Goal: Task Accomplishment & Management: Use online tool/utility

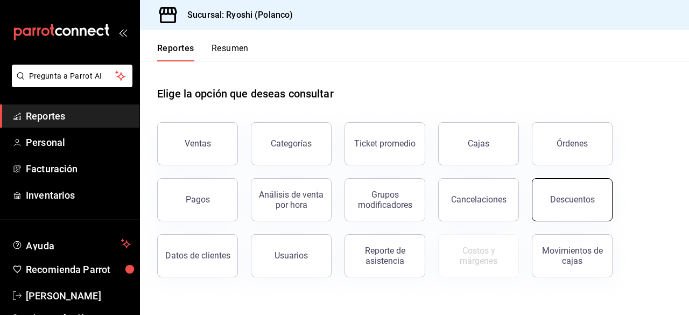
click at [564, 195] on div "Descuentos" at bounding box center [572, 199] width 45 height 10
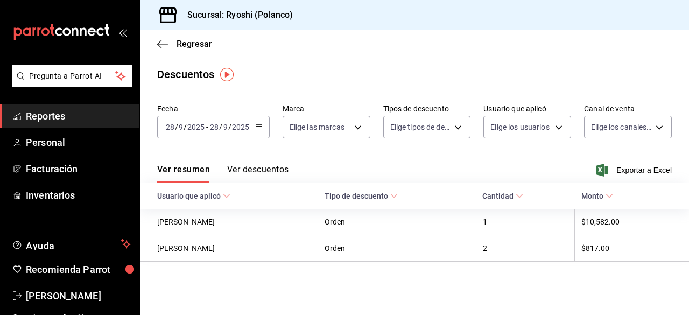
click at [259, 129] on icon "button" at bounding box center [259, 127] width 8 height 8
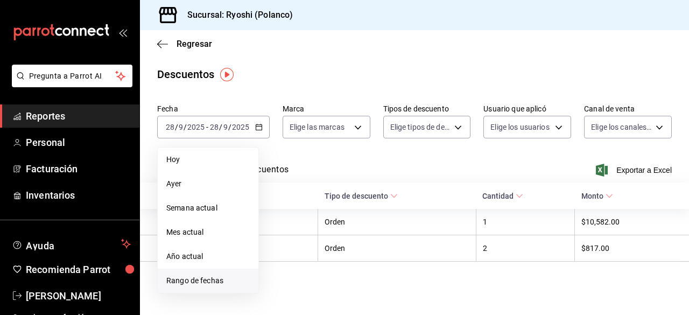
click at [206, 283] on span "Rango de fechas" at bounding box center [207, 280] width 83 height 11
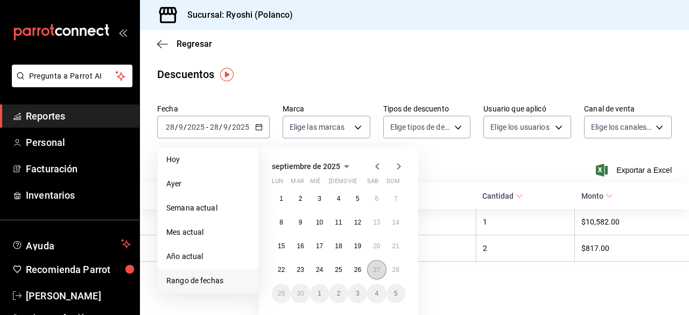
click at [380, 264] on button "27" at bounding box center [376, 269] width 19 height 19
click at [396, 268] on abbr "28" at bounding box center [396, 270] width 7 height 8
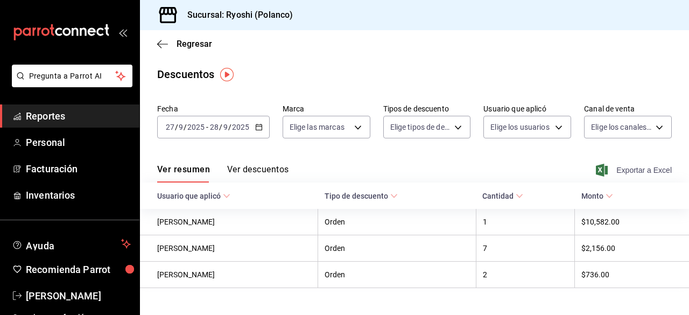
click at [616, 172] on span "Exportar a Excel" at bounding box center [635, 170] width 74 height 13
click at [163, 42] on icon "button" at bounding box center [162, 44] width 11 height 10
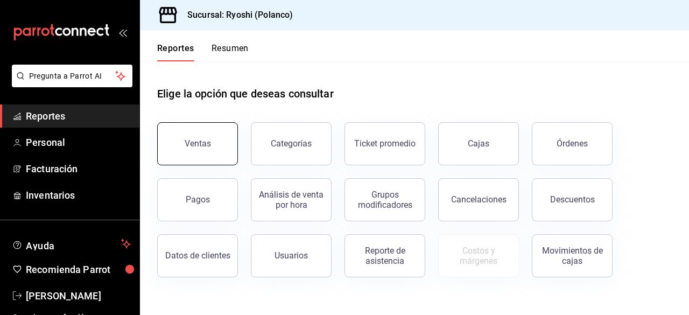
click at [209, 133] on button "Ventas" at bounding box center [197, 143] width 81 height 43
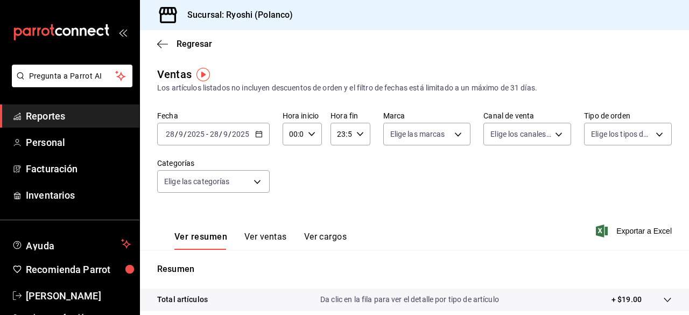
click at [256, 128] on div "[DATE] [DATE] - [DATE] [DATE]" at bounding box center [213, 134] width 113 height 23
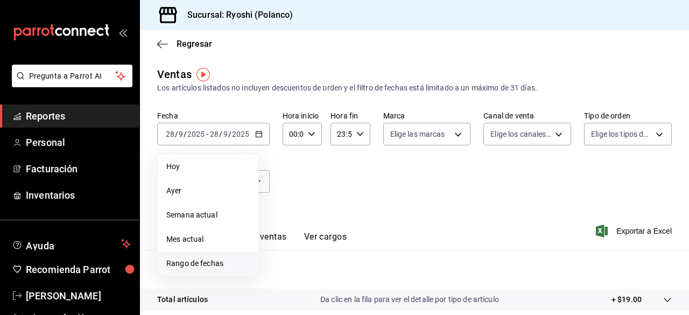
click at [197, 260] on span "Rango de fechas" at bounding box center [207, 263] width 83 height 11
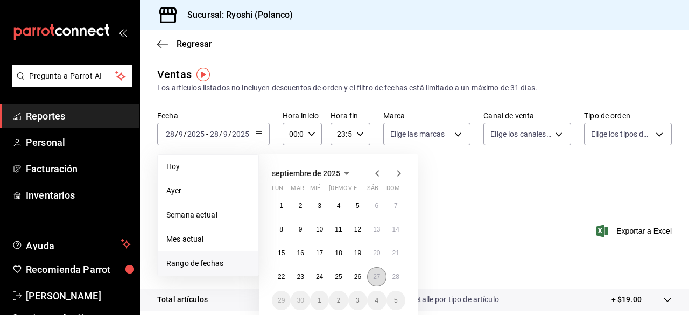
click at [378, 278] on abbr "27" at bounding box center [376, 277] width 7 height 8
click at [391, 278] on button "28" at bounding box center [396, 276] width 19 height 19
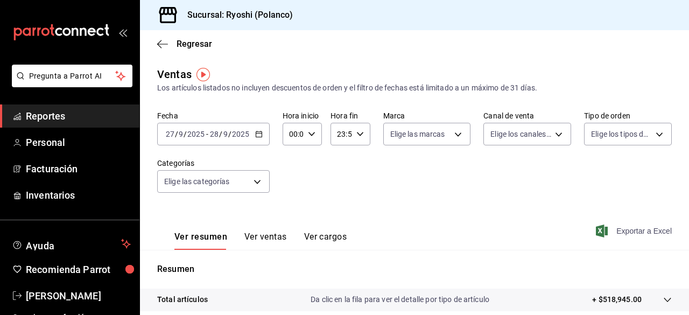
click at [610, 227] on span "Exportar a Excel" at bounding box center [635, 231] width 74 height 13
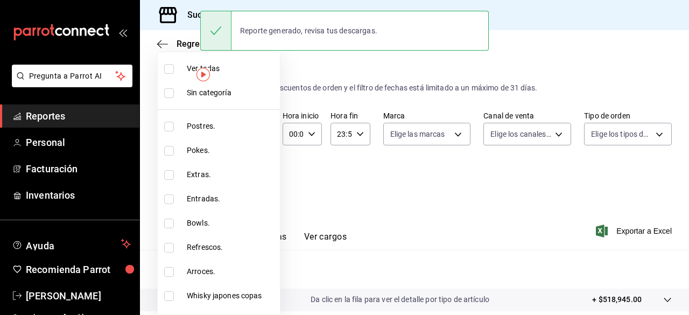
click at [261, 180] on body "Pregunta a Parrot AI Reportes Personal Facturación Inventarios Ayuda Recomienda…" at bounding box center [344, 157] width 689 height 315
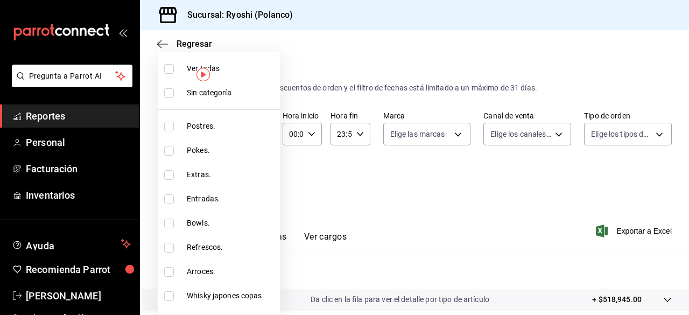
click at [167, 73] on li "Ver todas" at bounding box center [219, 69] width 122 height 24
type input "3971b1f1-eb4c-4b65-a33f-e0602f1a7270,e647ec20-b9be-4789-a430-eb555fd10a41,bb66a…"
checkbox input "true"
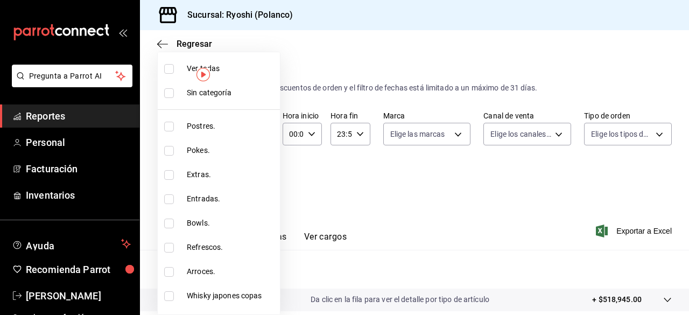
checkbox input "true"
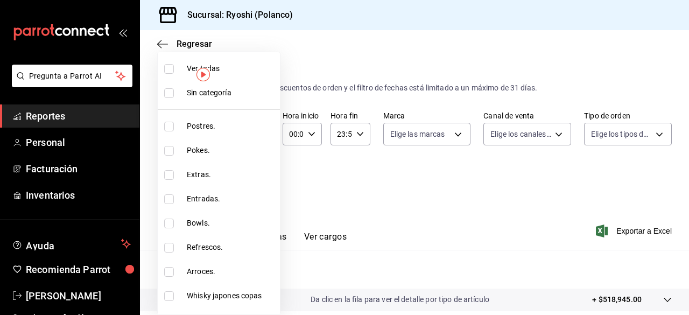
checkbox input "true"
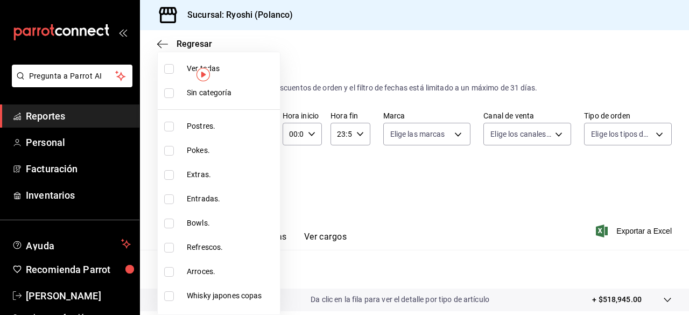
checkbox input "true"
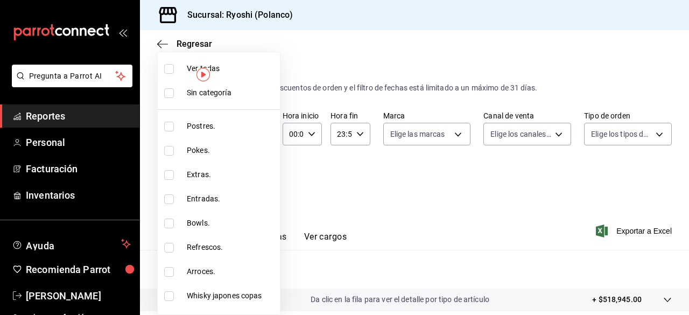
checkbox input "true"
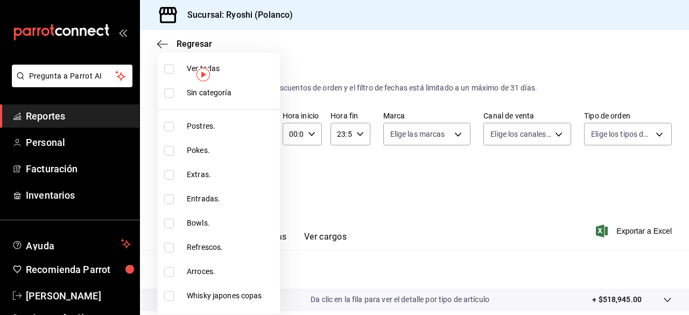
checkbox input "true"
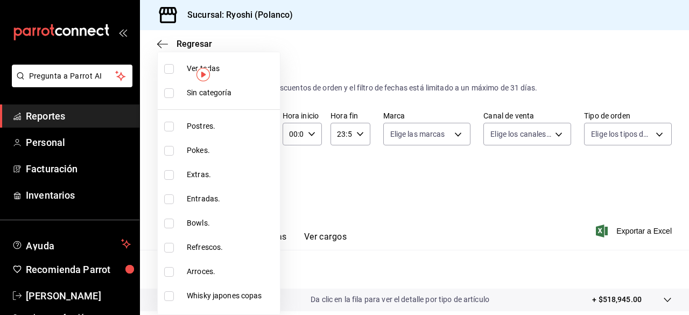
checkbox input "true"
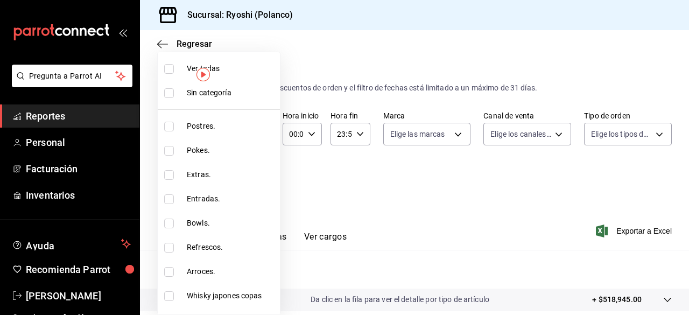
checkbox input "true"
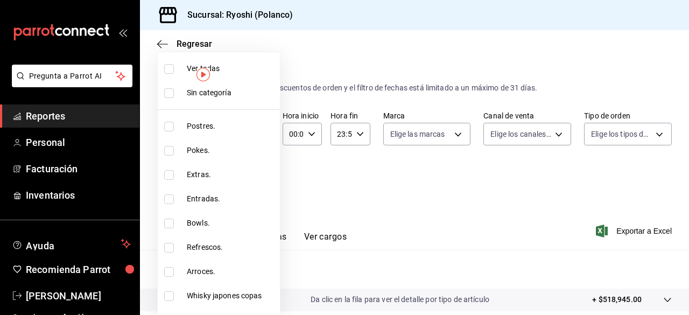
checkbox input "true"
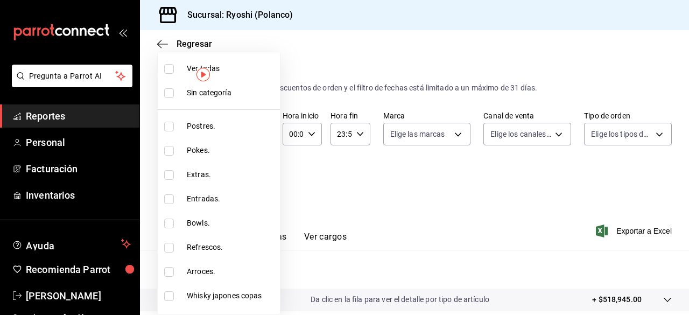
checkbox input "true"
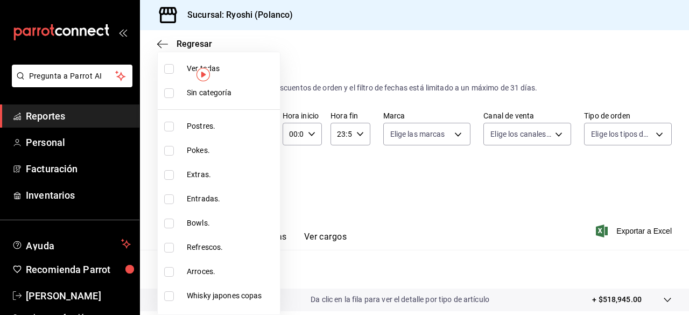
checkbox input "true"
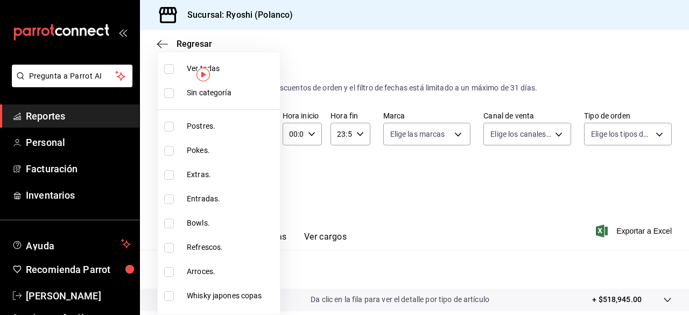
checkbox input "true"
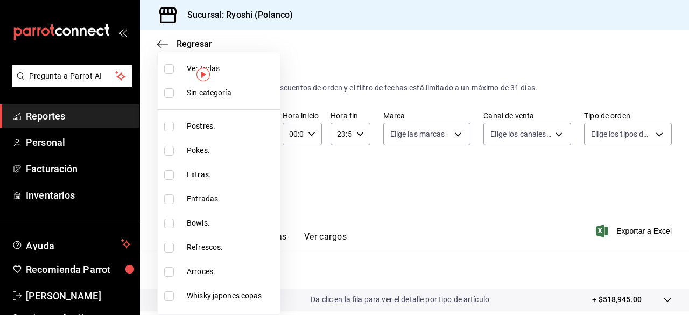
checkbox input "true"
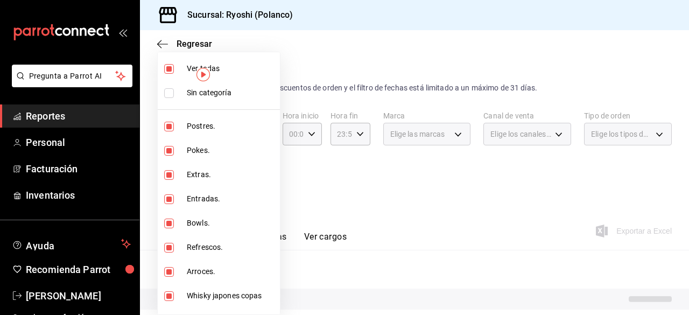
click at [167, 73] on li "Ver todas" at bounding box center [219, 69] width 122 height 24
checkbox input "false"
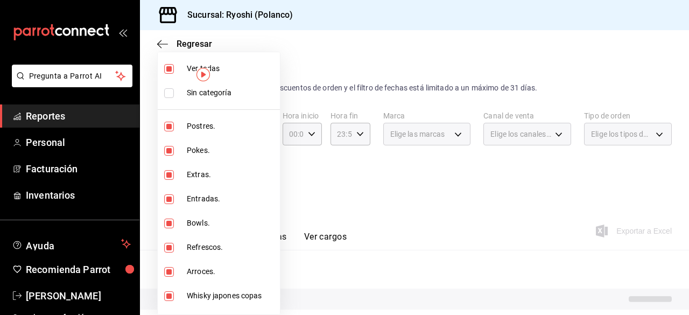
checkbox input "false"
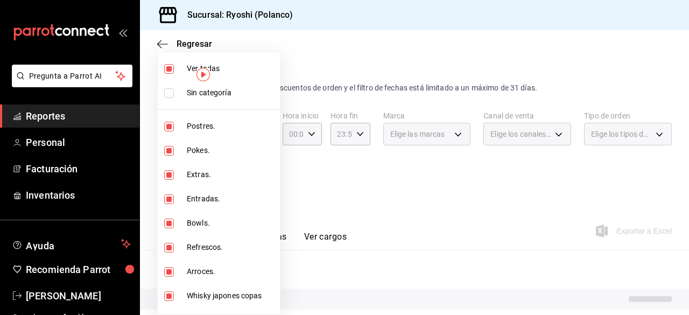
checkbox input "false"
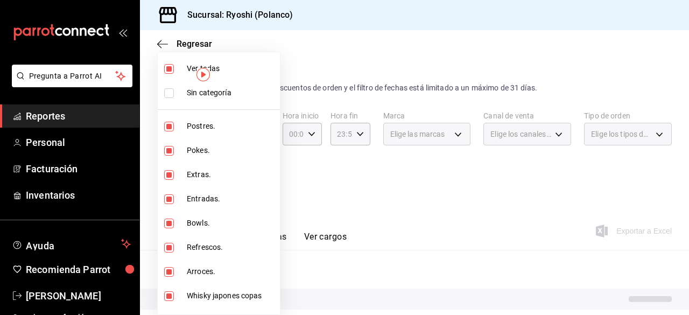
checkbox input "false"
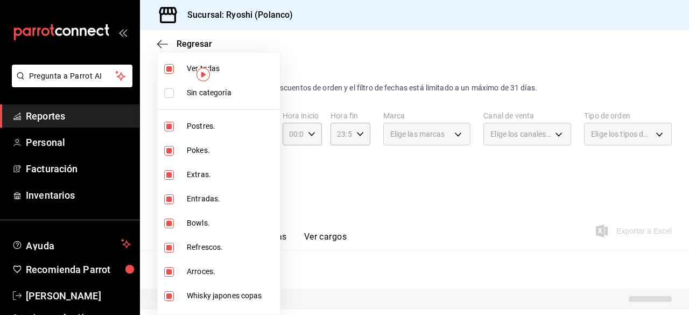
checkbox input "false"
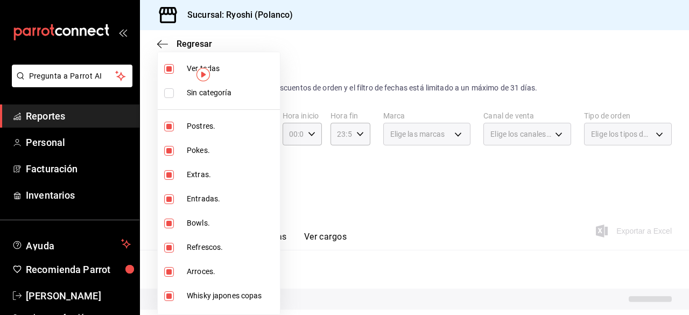
checkbox input "false"
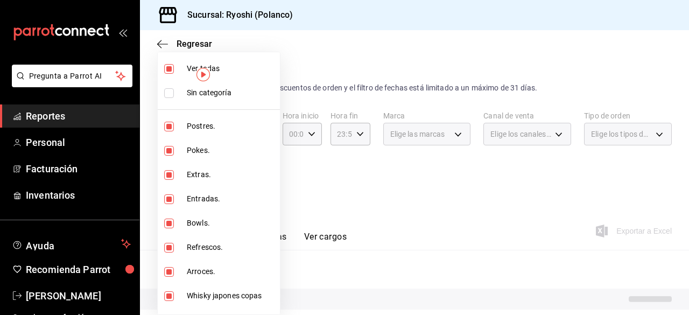
checkbox input "false"
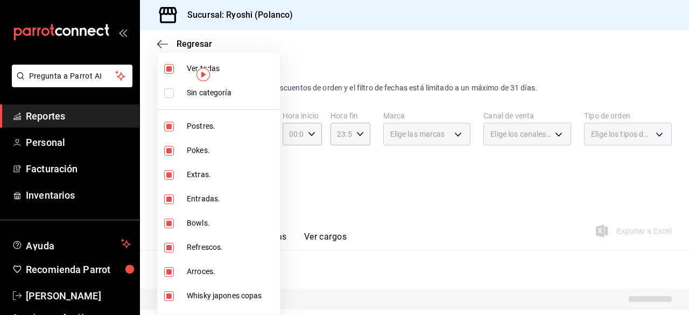
checkbox input "false"
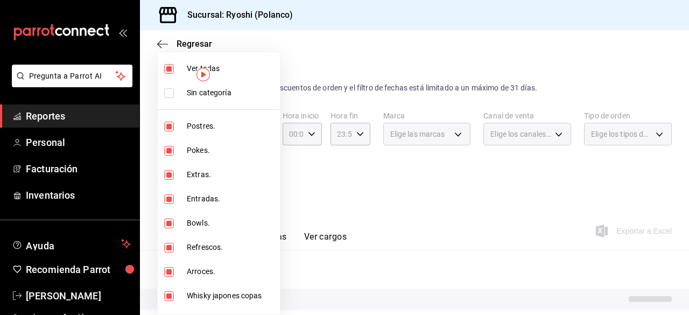
checkbox input "false"
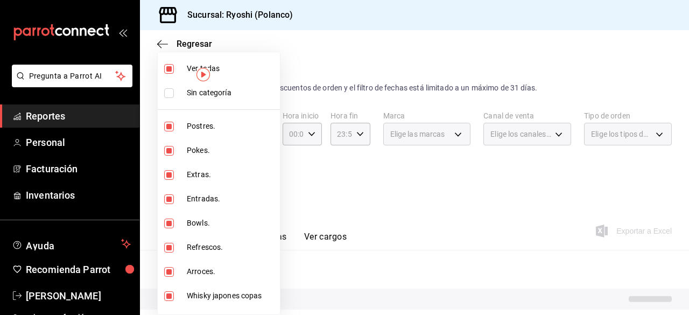
checkbox input "false"
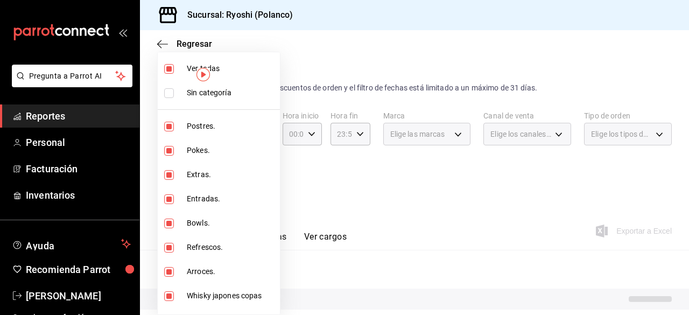
checkbox input "false"
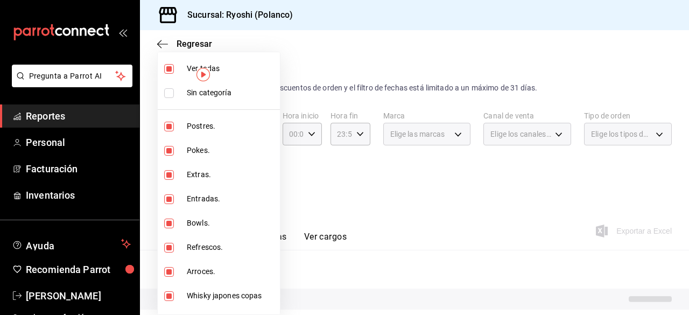
checkbox input "false"
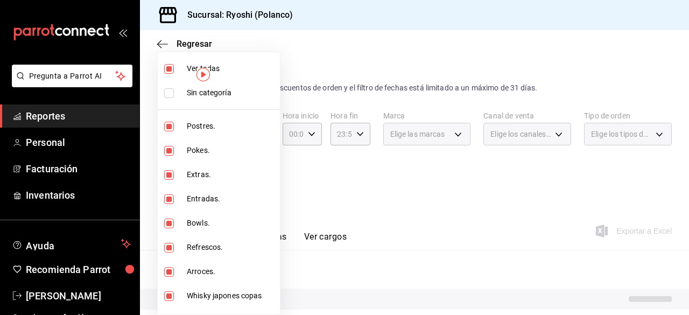
checkbox input "false"
click at [172, 124] on input "checkbox" at bounding box center [169, 127] width 10 height 10
checkbox input "true"
type input "3971b1f1-eb4c-4b65-a33f-e0602f1a7270"
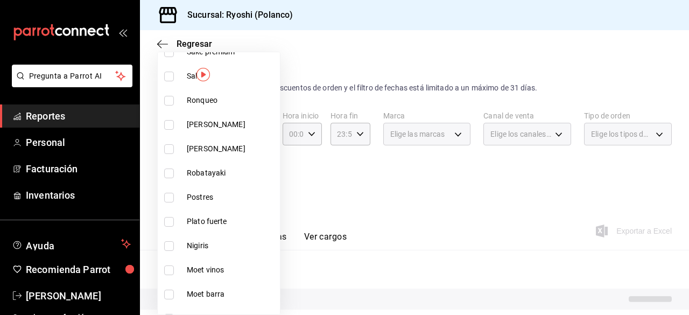
scroll to position [754, 0]
click at [166, 195] on input "checkbox" at bounding box center [169, 197] width 10 height 10
checkbox input "true"
type input "3971b1f1-eb4c-4b65-a33f-e0602f1a7270,f29fb788-a061-4889-ae5a-b73f6482cd79"
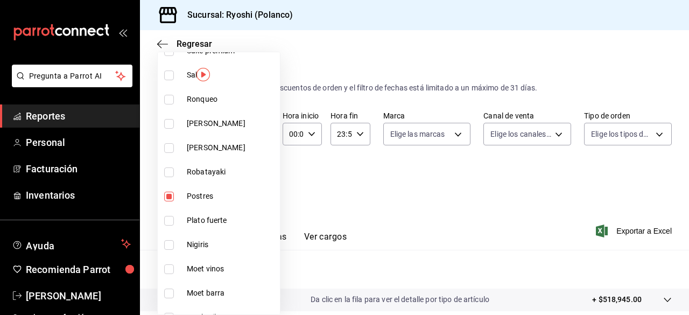
click at [634, 229] on div at bounding box center [344, 157] width 689 height 315
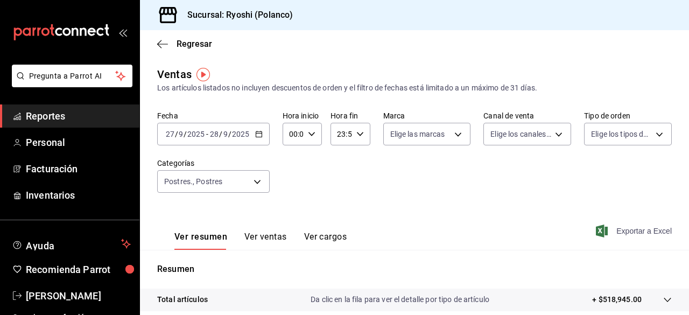
click at [631, 229] on span "Exportar a Excel" at bounding box center [635, 231] width 74 height 13
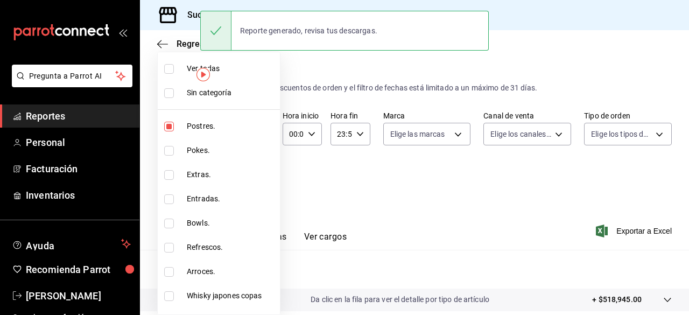
click at [257, 183] on body "Pregunta a Parrot AI Reportes Personal Facturación Inventarios Ayuda Recomienda…" at bounding box center [344, 157] width 689 height 315
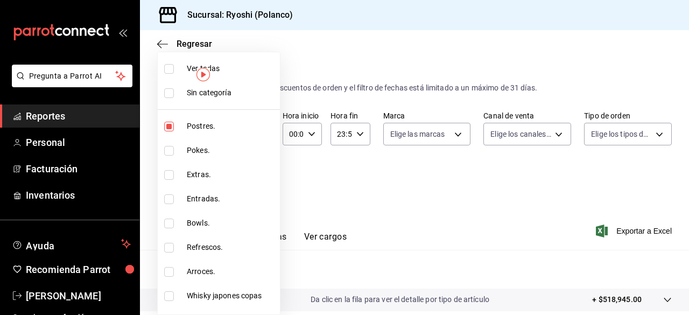
click at [173, 72] on input "checkbox" at bounding box center [169, 69] width 10 height 10
checkbox input "true"
type input "3971b1f1-eb4c-4b65-a33f-e0602f1a7270,e647ec20-b9be-4789-a430-eb555fd10a41,bb66a…"
checkbox input "true"
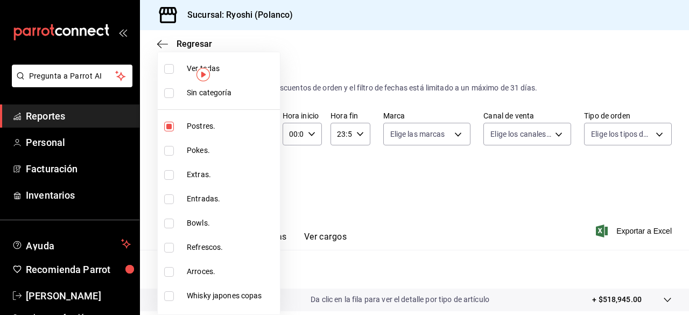
checkbox input "true"
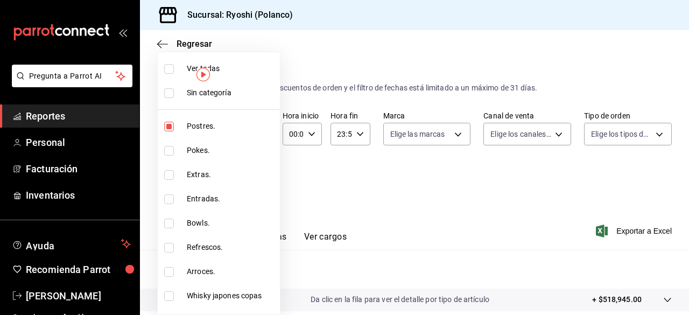
checkbox input "true"
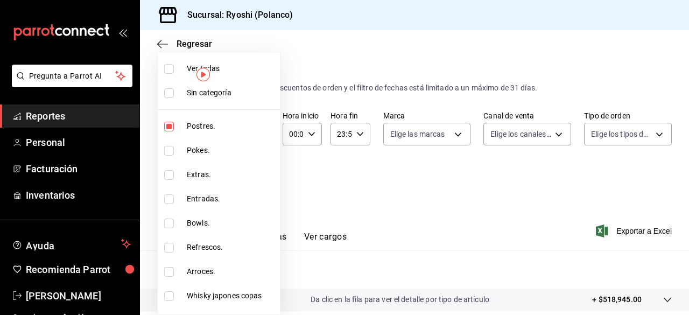
checkbox input "true"
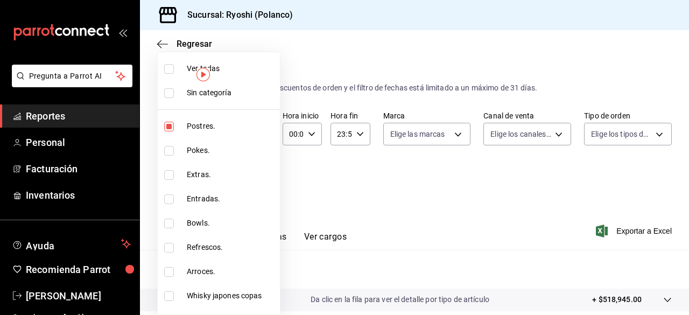
checkbox input "true"
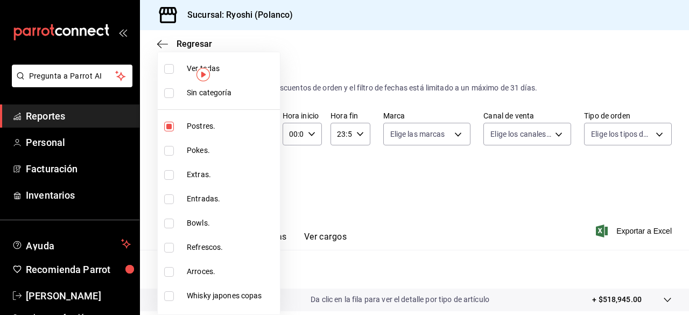
checkbox input "true"
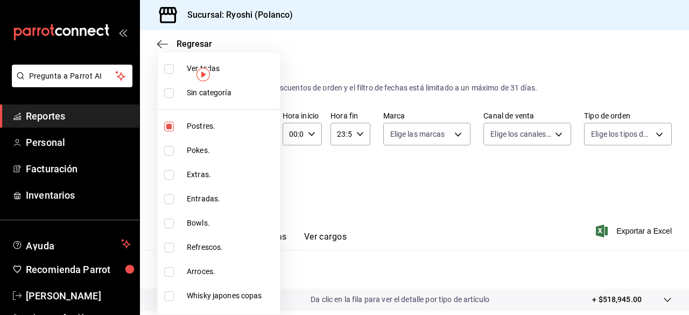
checkbox input "true"
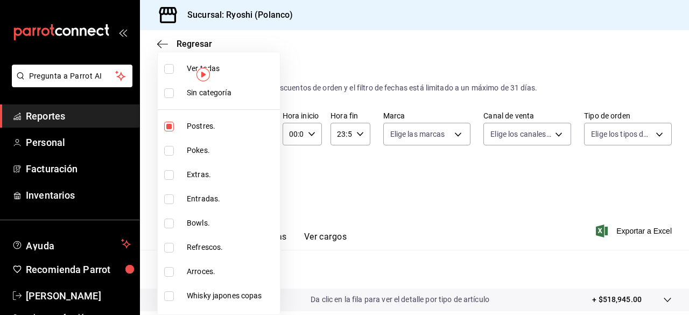
checkbox input "true"
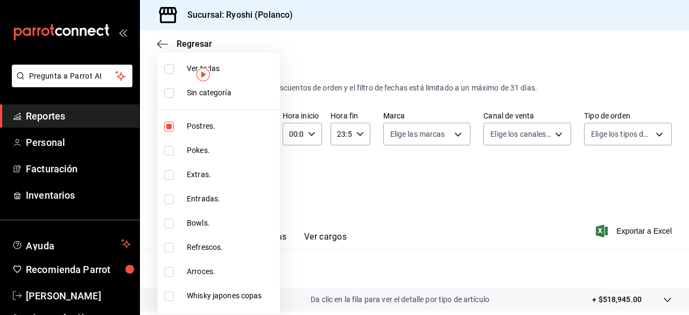
checkbox input "true"
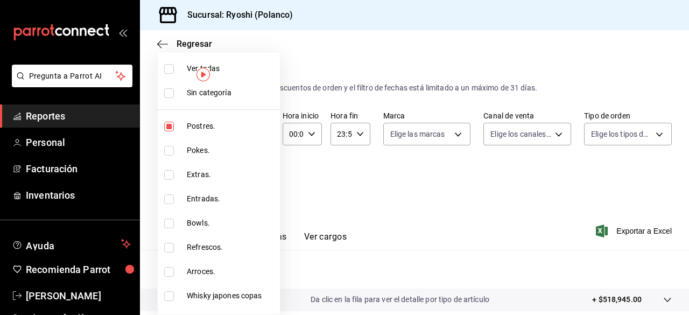
checkbox input "true"
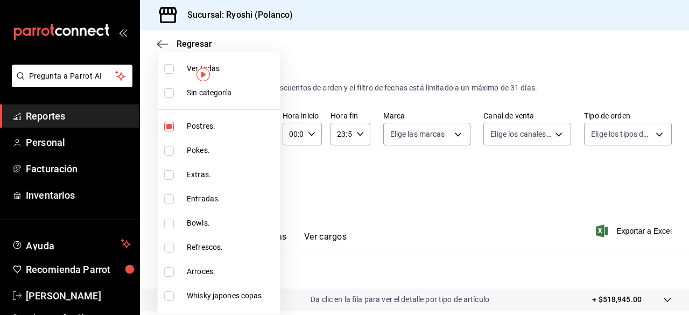
checkbox input "true"
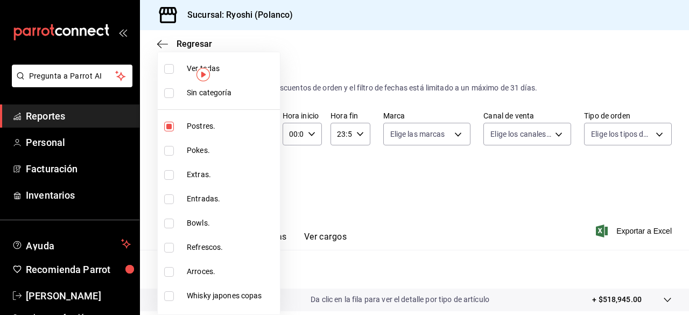
checkbox input "true"
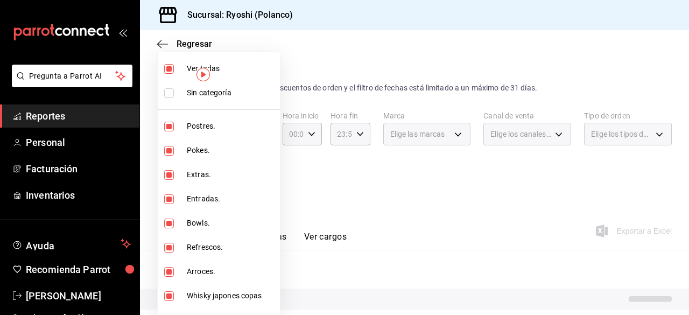
click at [173, 72] on input "checkbox" at bounding box center [169, 69] width 10 height 10
checkbox input "false"
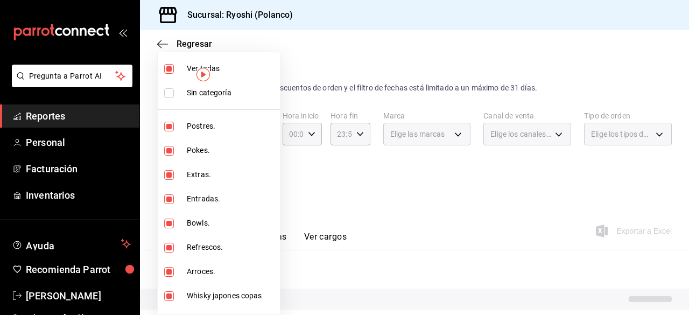
checkbox input "false"
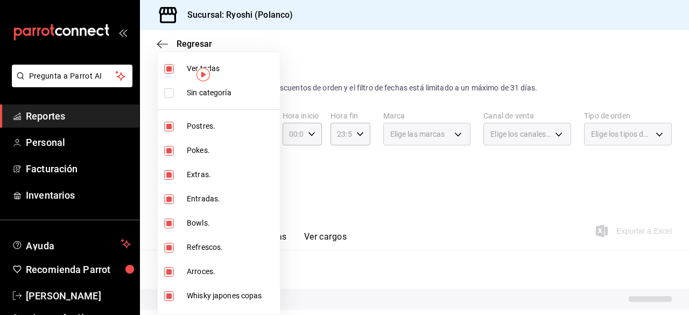
checkbox input "false"
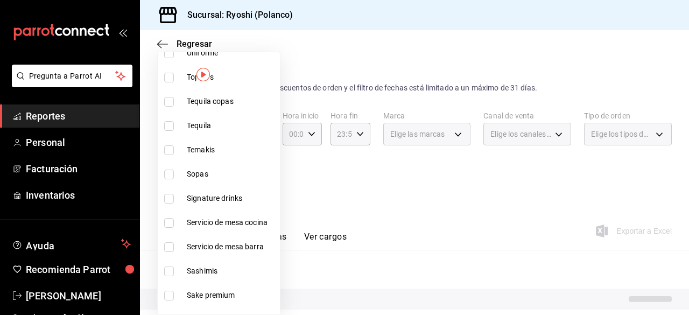
scroll to position [510, 0]
click at [169, 199] on input "checkbox" at bounding box center [169, 198] width 10 height 10
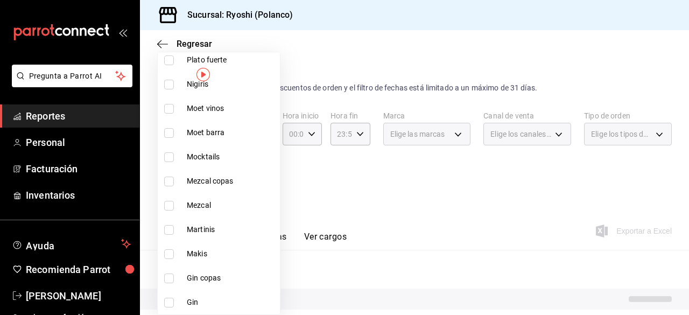
scroll to position [915, 0]
click at [167, 222] on li "Martinis" at bounding box center [219, 228] width 122 height 24
click at [171, 157] on input "checkbox" at bounding box center [169, 156] width 10 height 10
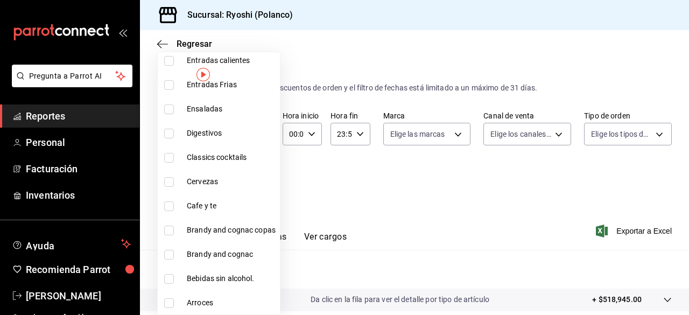
click at [171, 157] on input "checkbox" at bounding box center [169, 158] width 10 height 10
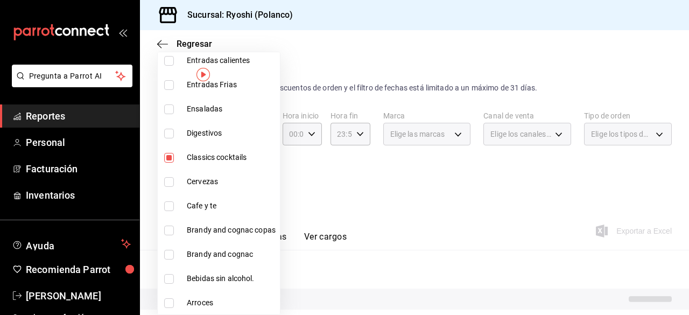
click at [507, 186] on div at bounding box center [344, 157] width 689 height 315
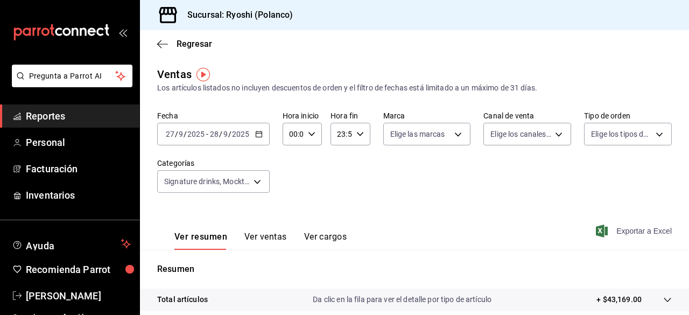
click at [612, 228] on span "Exportar a Excel" at bounding box center [635, 231] width 74 height 13
click at [256, 183] on body "Pregunta a Parrot AI Reportes Personal Facturación Inventarios Ayuda Recomienda…" at bounding box center [344, 157] width 689 height 315
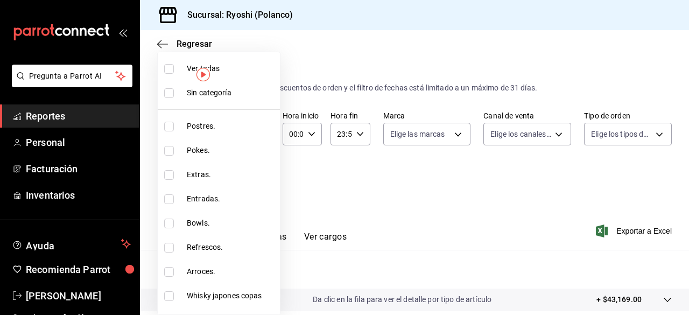
click at [449, 174] on div at bounding box center [344, 157] width 689 height 315
click at [260, 181] on body "Pregunta a Parrot AI Reportes Personal Facturación Inventarios Ayuda Recomienda…" at bounding box center [344, 157] width 689 height 315
click at [170, 75] on li "Ver todas" at bounding box center [219, 69] width 122 height 24
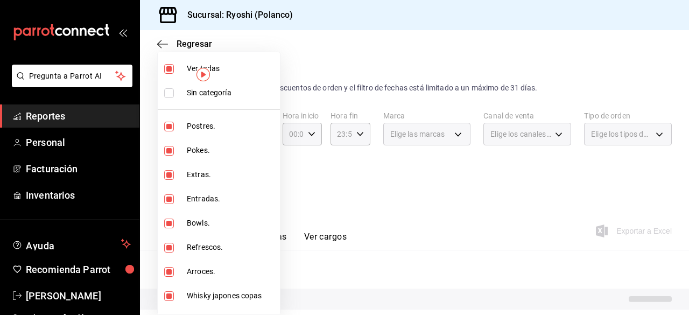
click at [170, 75] on li "Ver todas" at bounding box center [219, 69] width 122 height 24
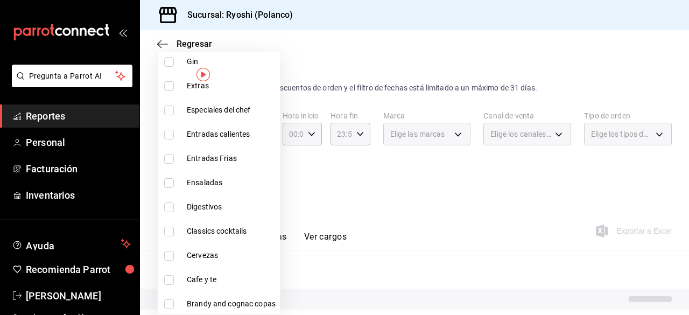
scroll to position [1229, 0]
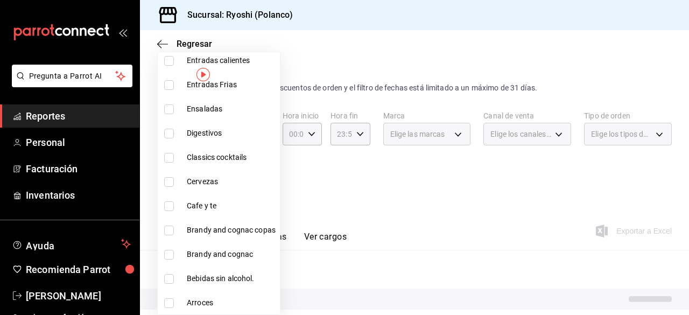
click at [168, 207] on input "checkbox" at bounding box center [169, 206] width 10 height 10
click at [467, 214] on div at bounding box center [344, 157] width 689 height 315
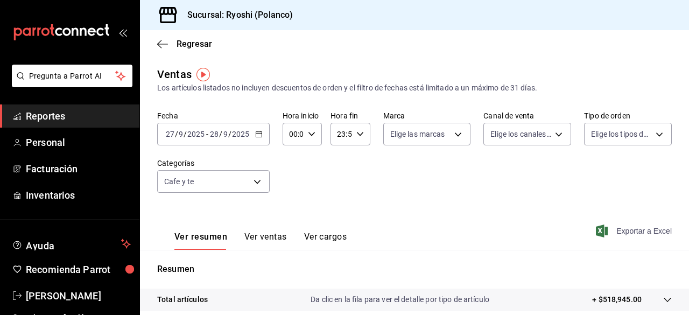
click at [639, 231] on span "Exportar a Excel" at bounding box center [635, 231] width 74 height 13
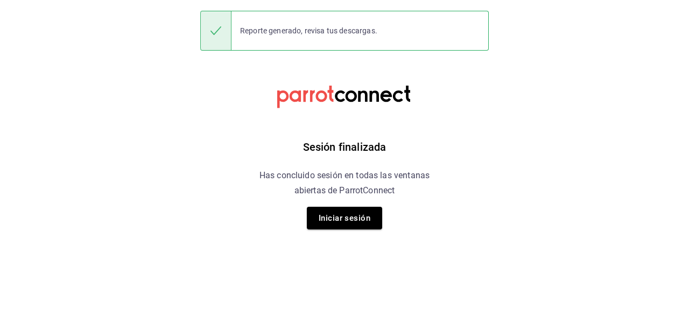
click at [260, 180] on h6 "Has concluido sesión en todas las ventanas abiertas de ParrotConnect" at bounding box center [344, 183] width 197 height 30
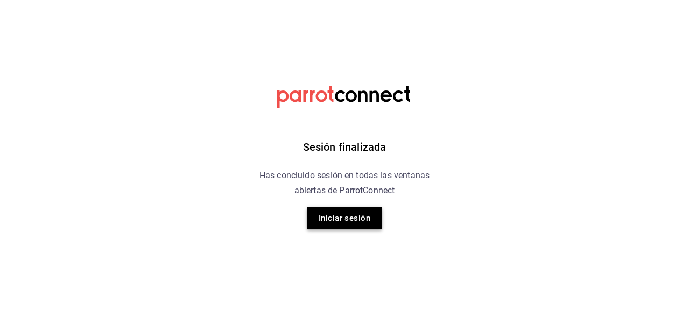
click at [347, 212] on button "Iniciar sesión" at bounding box center [344, 218] width 75 height 23
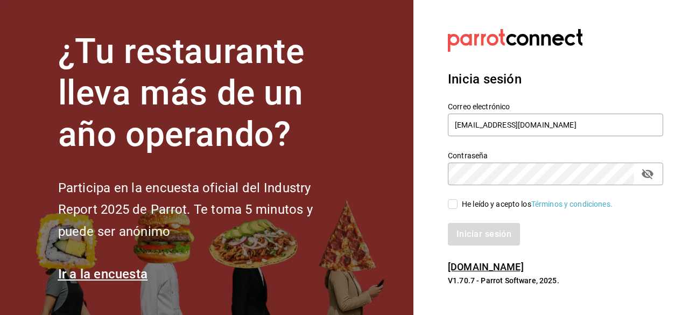
click at [452, 205] on input "He leído y acepto los Términos y condiciones." at bounding box center [453, 204] width 10 height 10
click at [479, 245] on button "Iniciar sesión" at bounding box center [484, 234] width 73 height 23
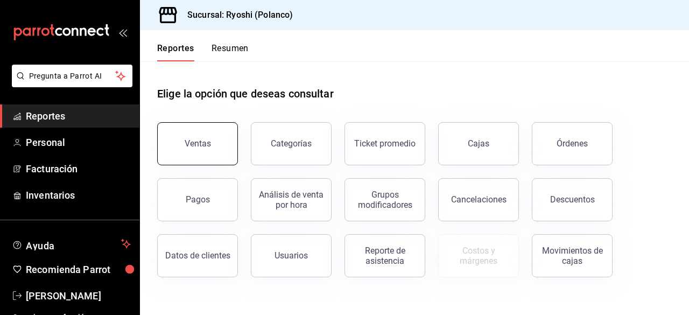
click at [208, 146] on div "Ventas" at bounding box center [198, 143] width 26 height 10
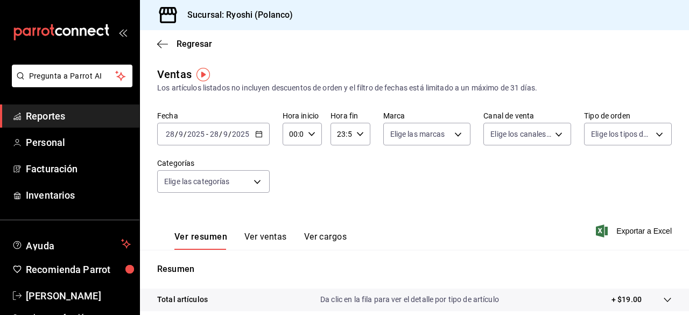
click at [257, 130] on div "[DATE] [DATE] - [DATE] [DATE]" at bounding box center [213, 134] width 113 height 23
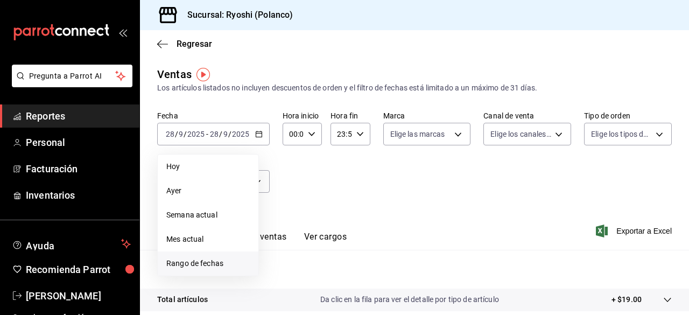
click at [181, 259] on span "Rango de fechas" at bounding box center [207, 263] width 83 height 11
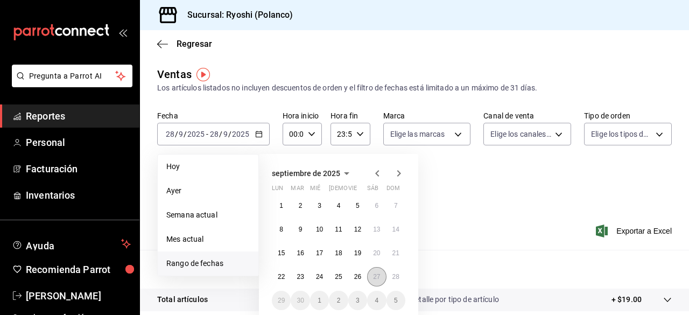
click at [372, 283] on button "27" at bounding box center [376, 276] width 19 height 19
click at [394, 283] on button "28" at bounding box center [396, 276] width 19 height 19
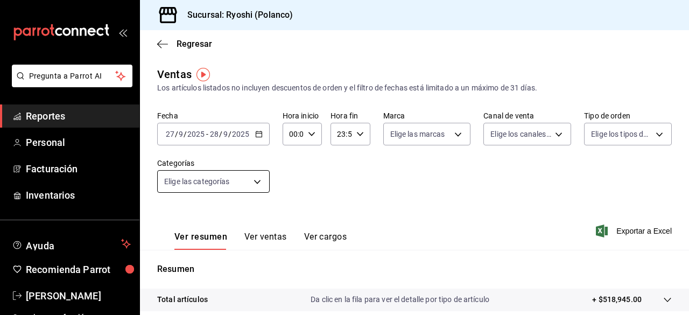
click at [256, 181] on body "Pregunta a Parrot AI Reportes Personal Facturación Inventarios Ayuda Recomienda…" at bounding box center [344, 157] width 689 height 315
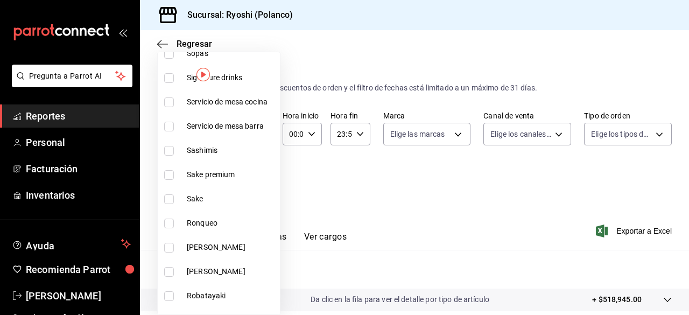
scroll to position [625, 0]
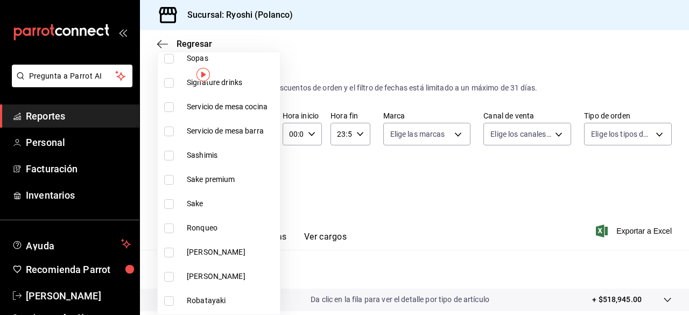
click at [168, 177] on input "checkbox" at bounding box center [169, 180] width 10 height 10
checkbox input "true"
type input "4dc88bab-a57b-40d4-938a-f2d8c146497d"
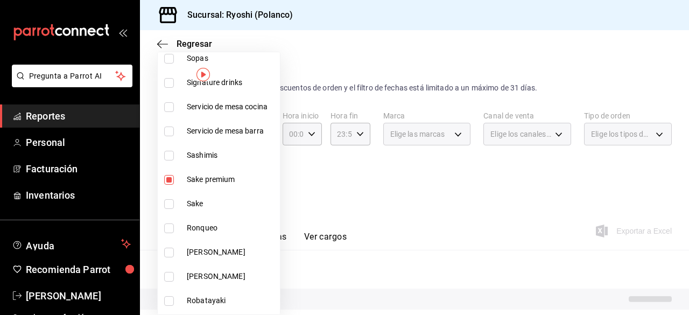
click at [167, 200] on input "checkbox" at bounding box center [169, 204] width 10 height 10
checkbox input "true"
type input "4dc88bab-a57b-40d4-938a-f2d8c146497d,1d493c56-9e8a-41bc-8b21-c30132ae2fd2"
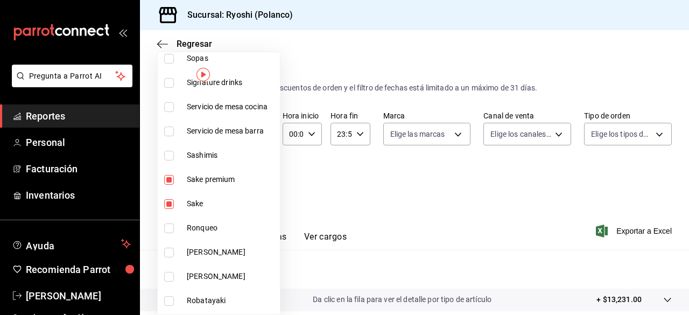
click at [501, 227] on div at bounding box center [344, 157] width 689 height 315
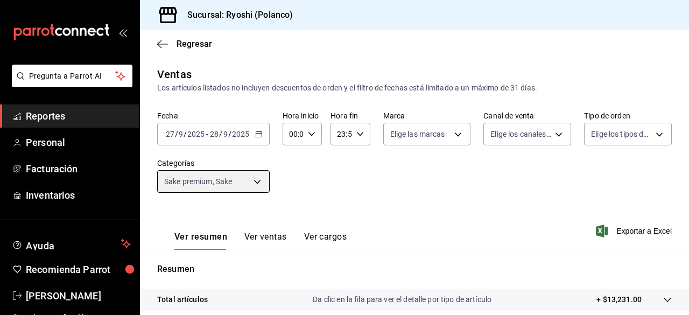
scroll to position [201, 0]
